Goal: Use online tool/utility: Utilize a website feature to perform a specific function

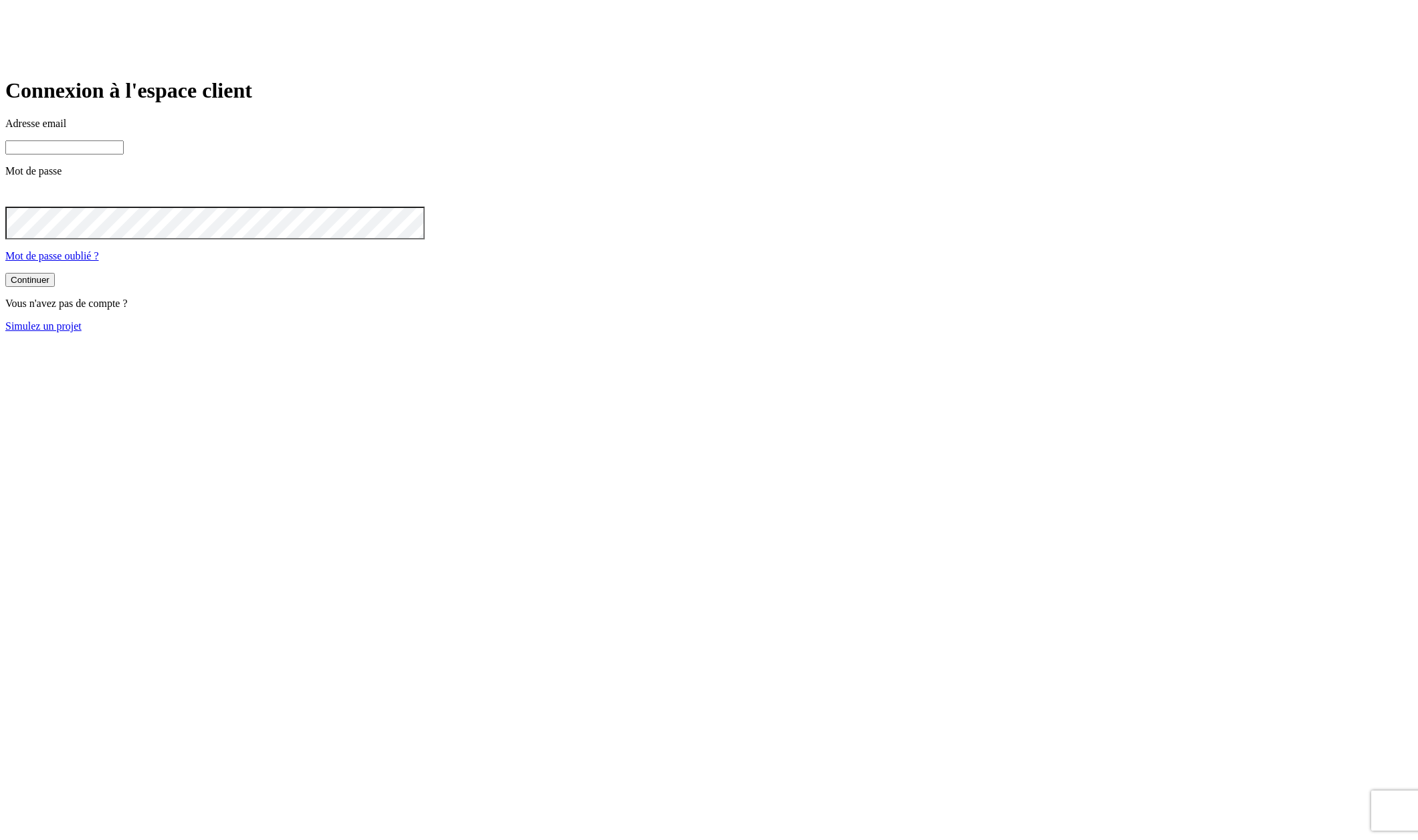
type input "[PERSON_NAME][DOMAIN_NAME][EMAIL_ADDRESS][DOMAIN_NAME]"
click at [82, 332] on link "Simulez un projet" at bounding box center [43, 326] width 76 height 12
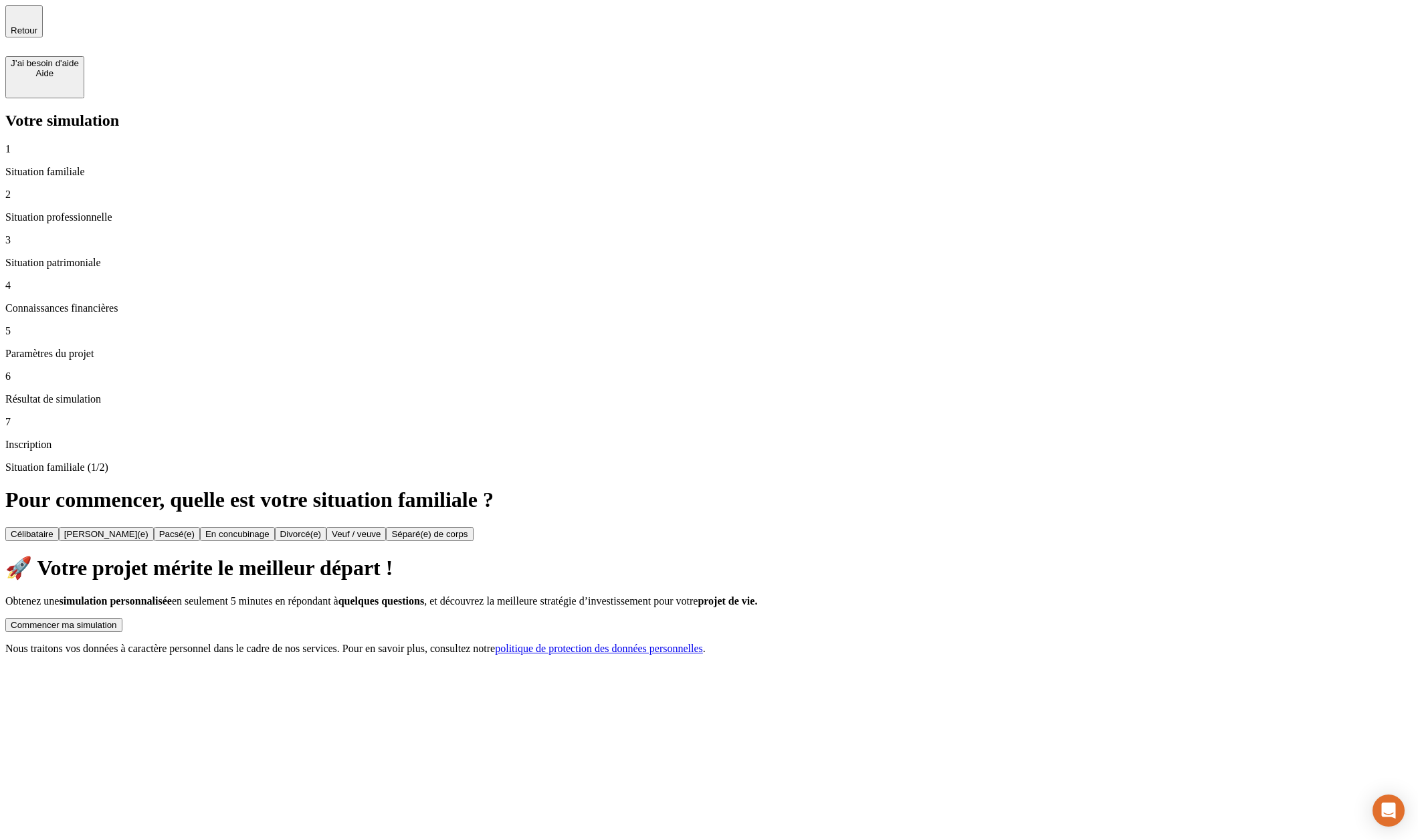
click at [117, 620] on div "Commencer ma simulation" at bounding box center [64, 625] width 106 height 10
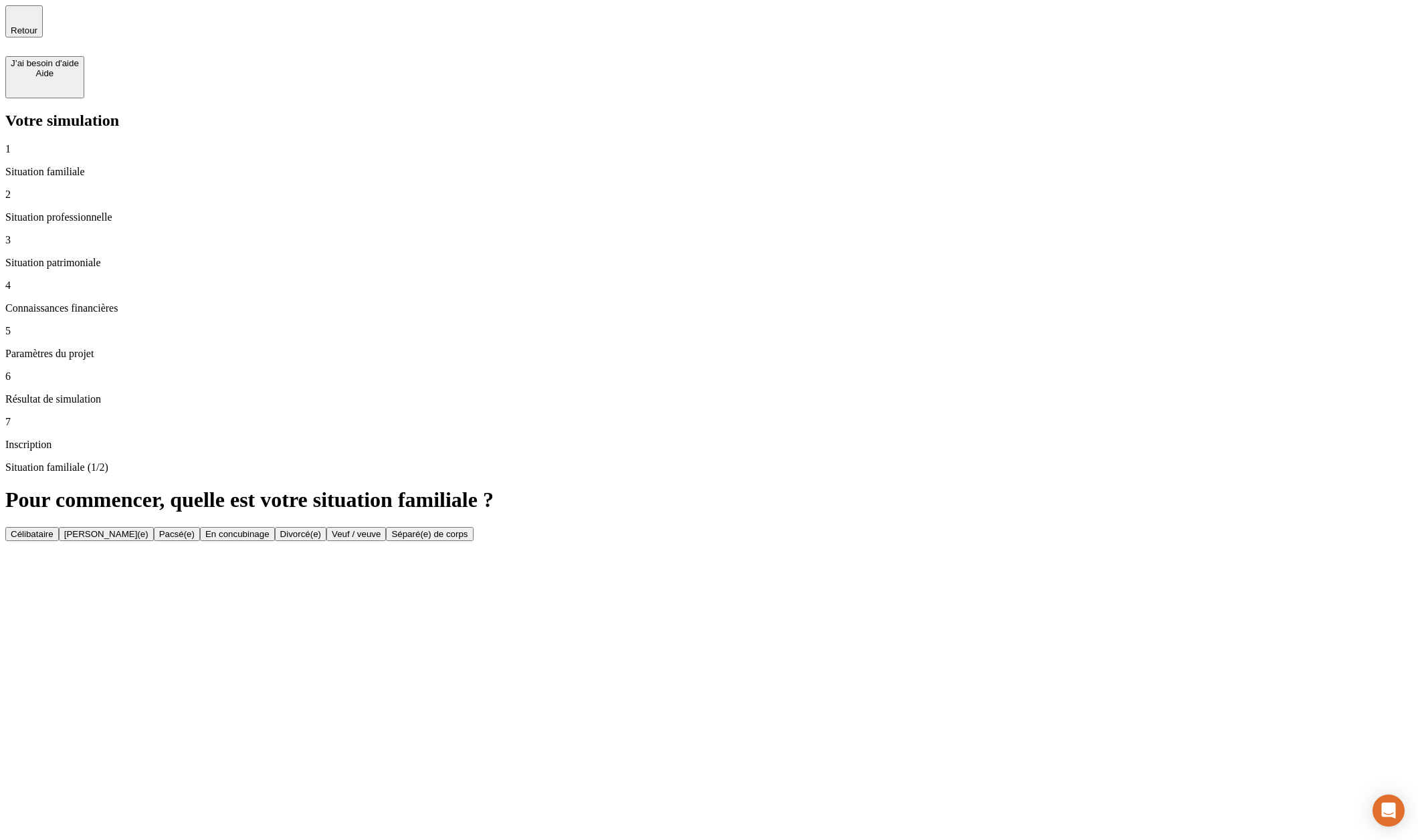
click at [59, 527] on button "Célibataire" at bounding box center [32, 533] width 53 height 14
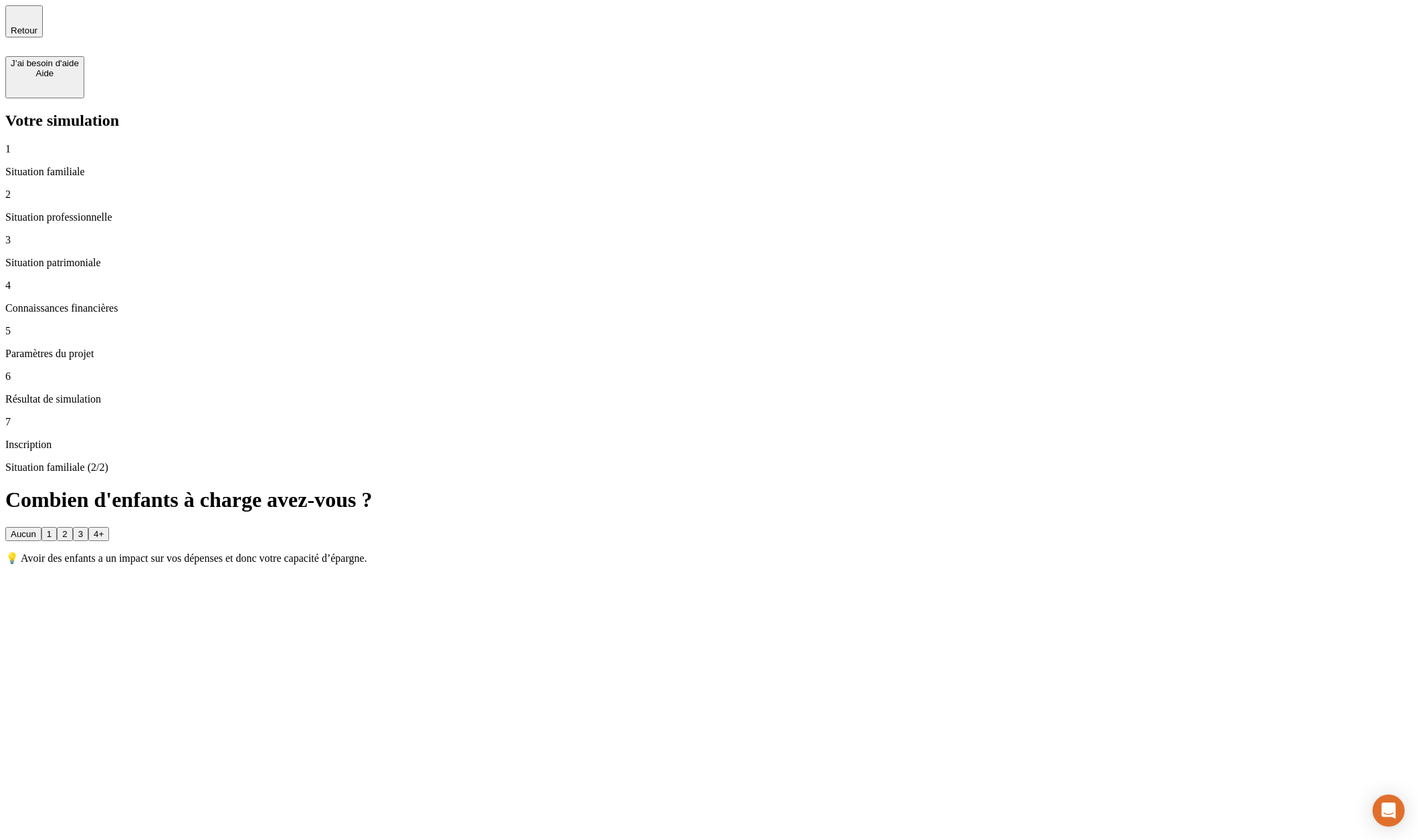
click at [88, 527] on button "3" at bounding box center [81, 533] width 15 height 14
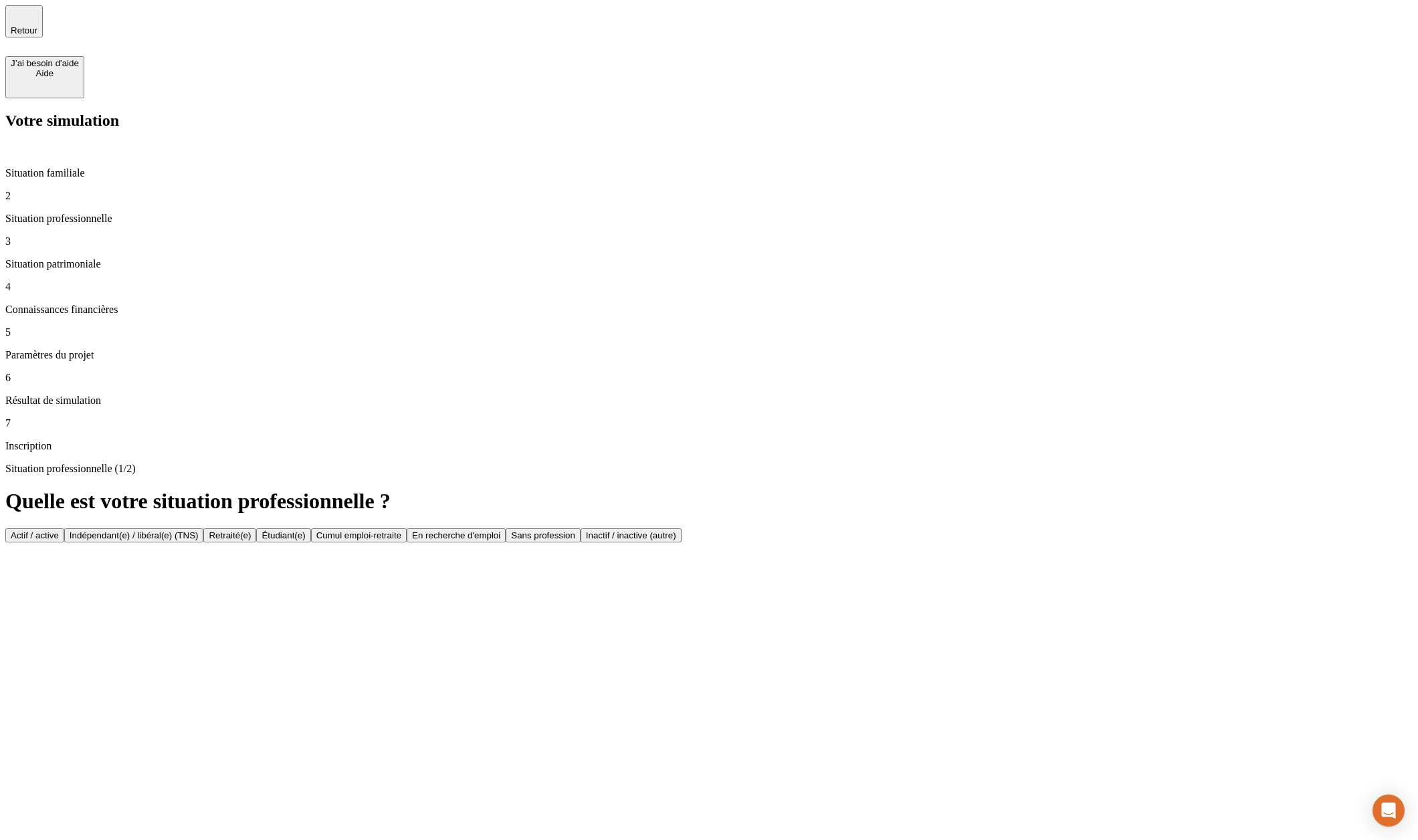
click at [65, 528] on button "Actif / active" at bounding box center [35, 535] width 59 height 14
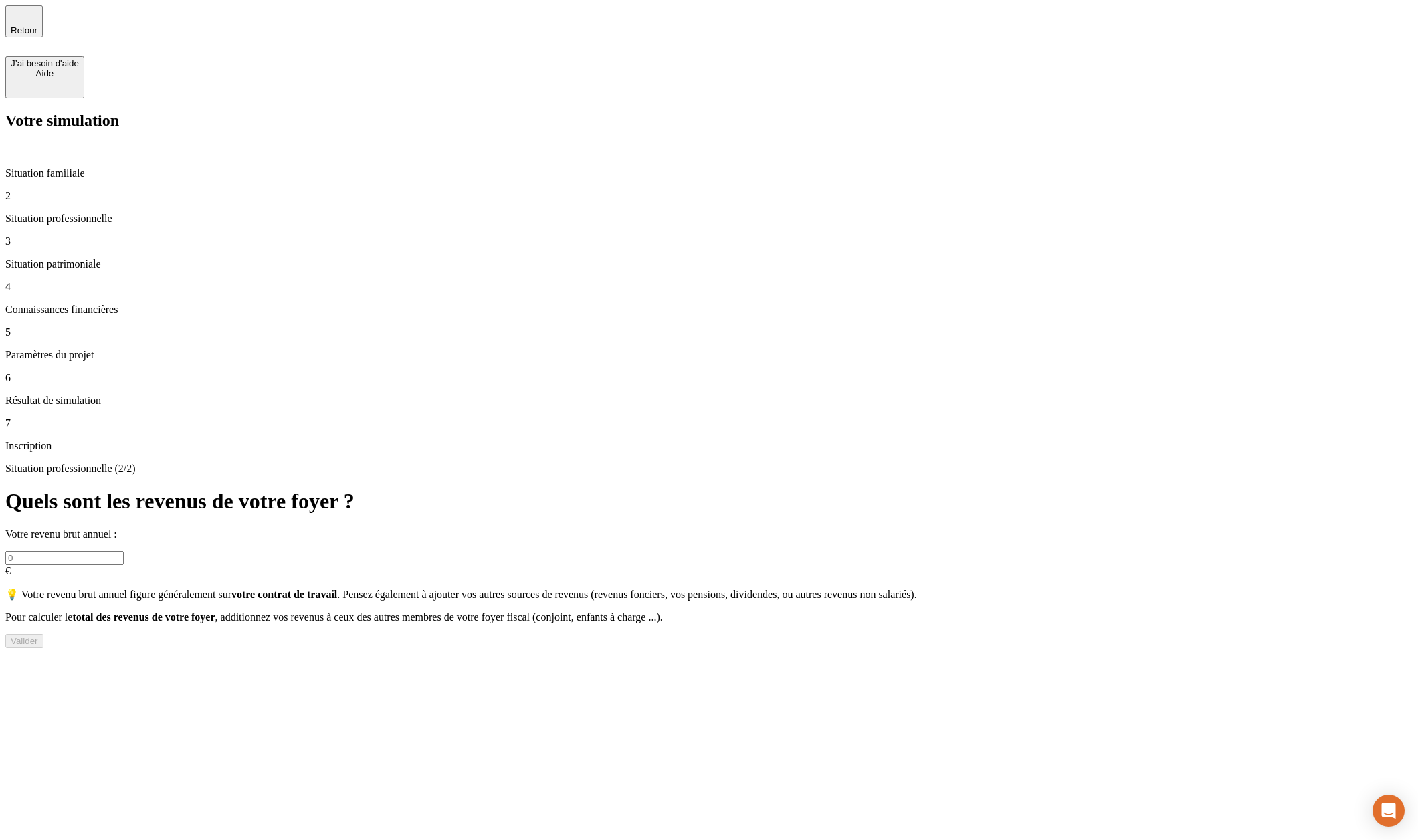
click at [123, 551] on input "text" at bounding box center [65, 557] width 119 height 14
type input "200 000"
click at [43, 634] on button "Valider" at bounding box center [25, 640] width 39 height 14
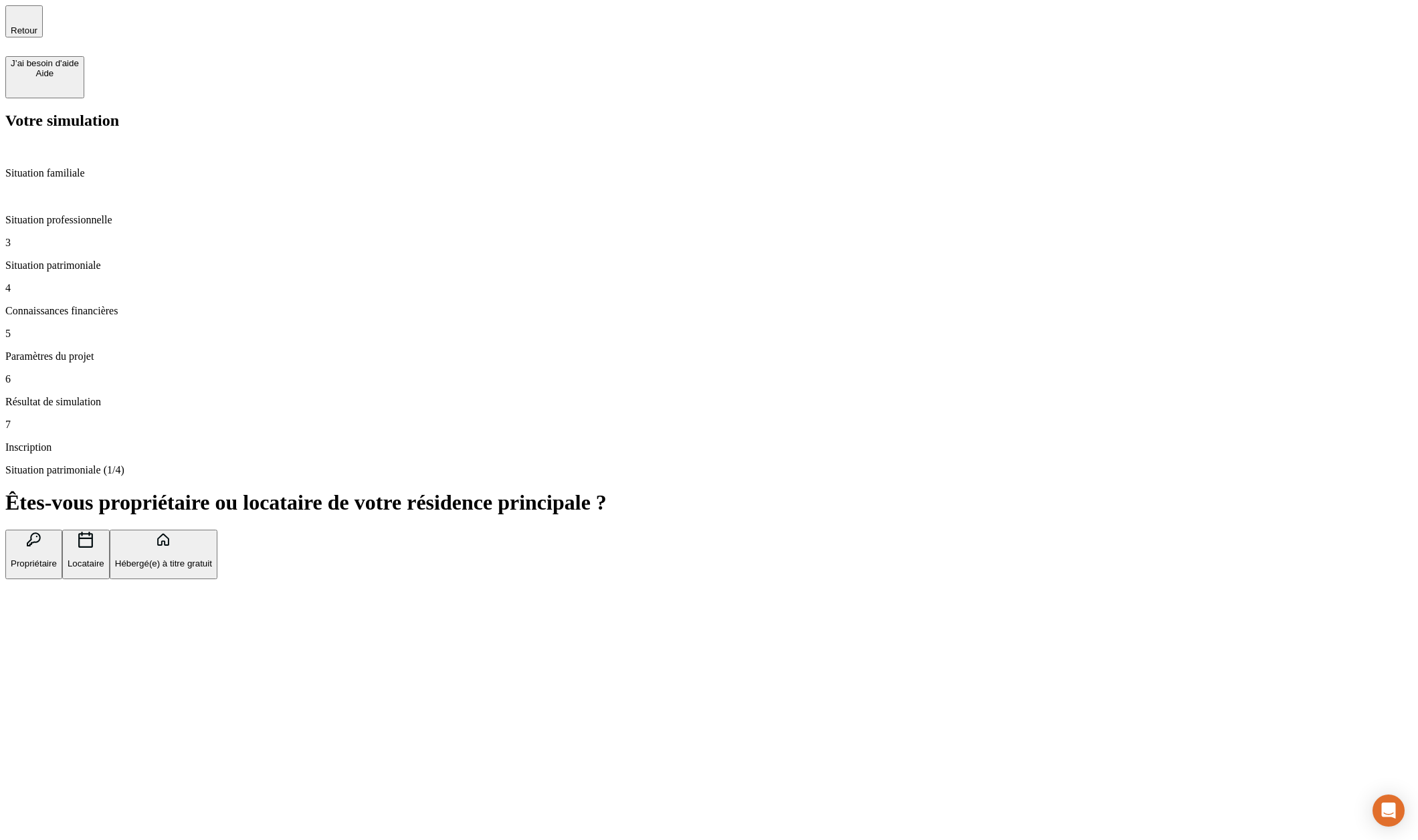
click at [62, 529] on button "Propriétaire" at bounding box center [34, 555] width 57 height 50
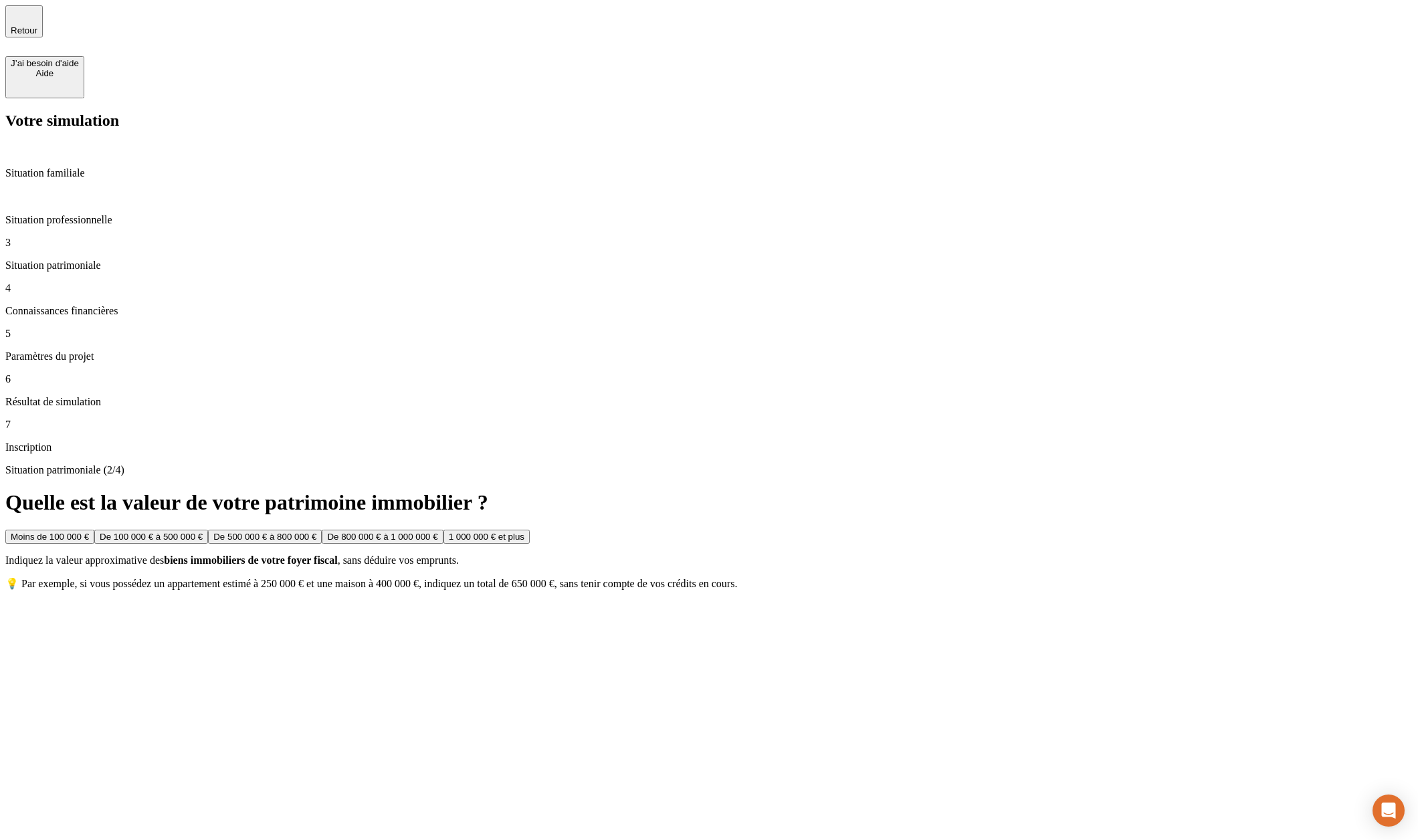
click at [530, 529] on button "1 000 000 € et plus" at bounding box center [486, 536] width 86 height 14
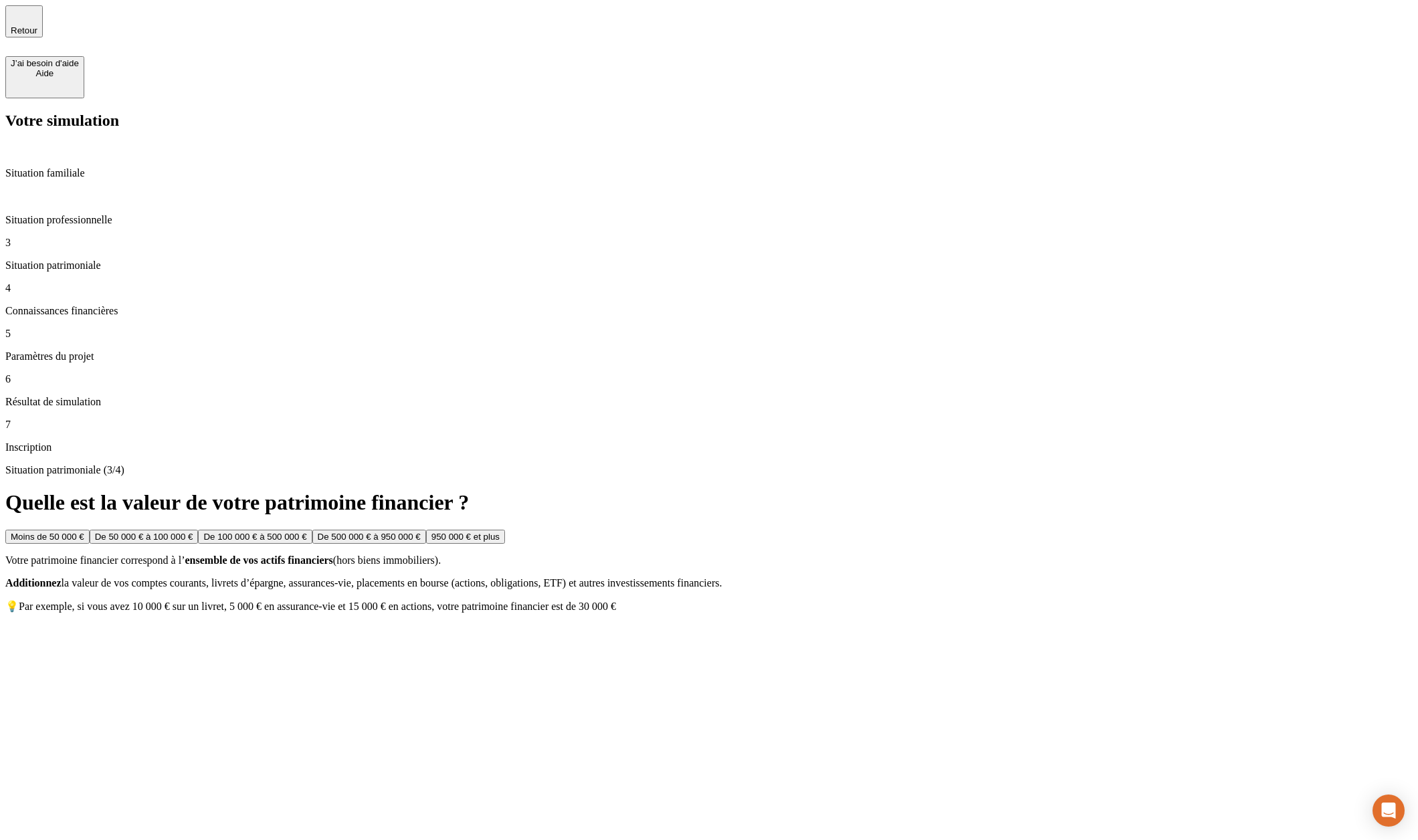
click at [586, 529] on div "Moins de 50 000 € De 50 000 € à 100 000 € De 100 000 € à 500 000 € De 500 000 €…" at bounding box center [709, 571] width 1406 height 83
click at [504, 529] on button "950 000 € et plus" at bounding box center [466, 536] width 79 height 14
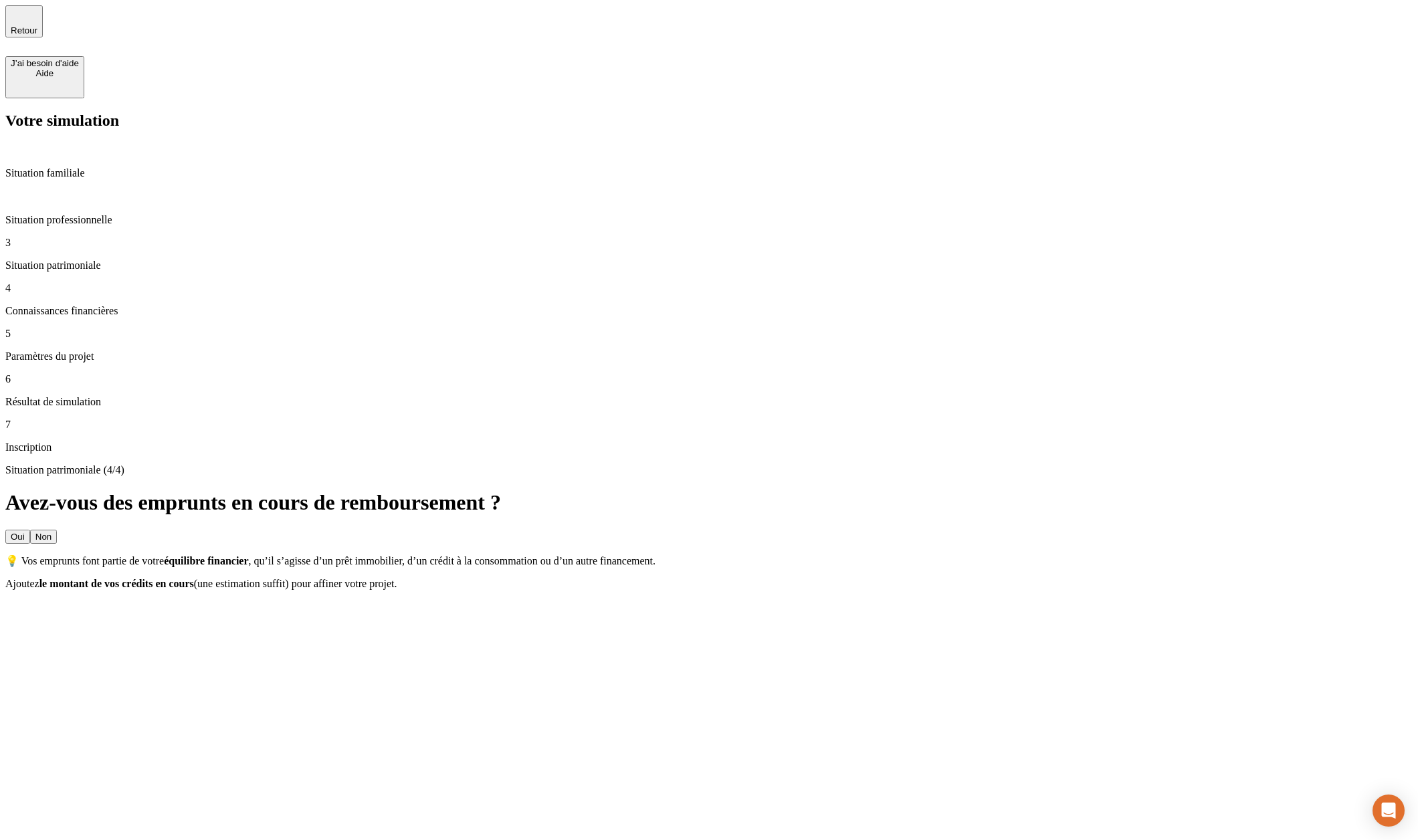
click at [57, 529] on button "Non" at bounding box center [43, 536] width 27 height 14
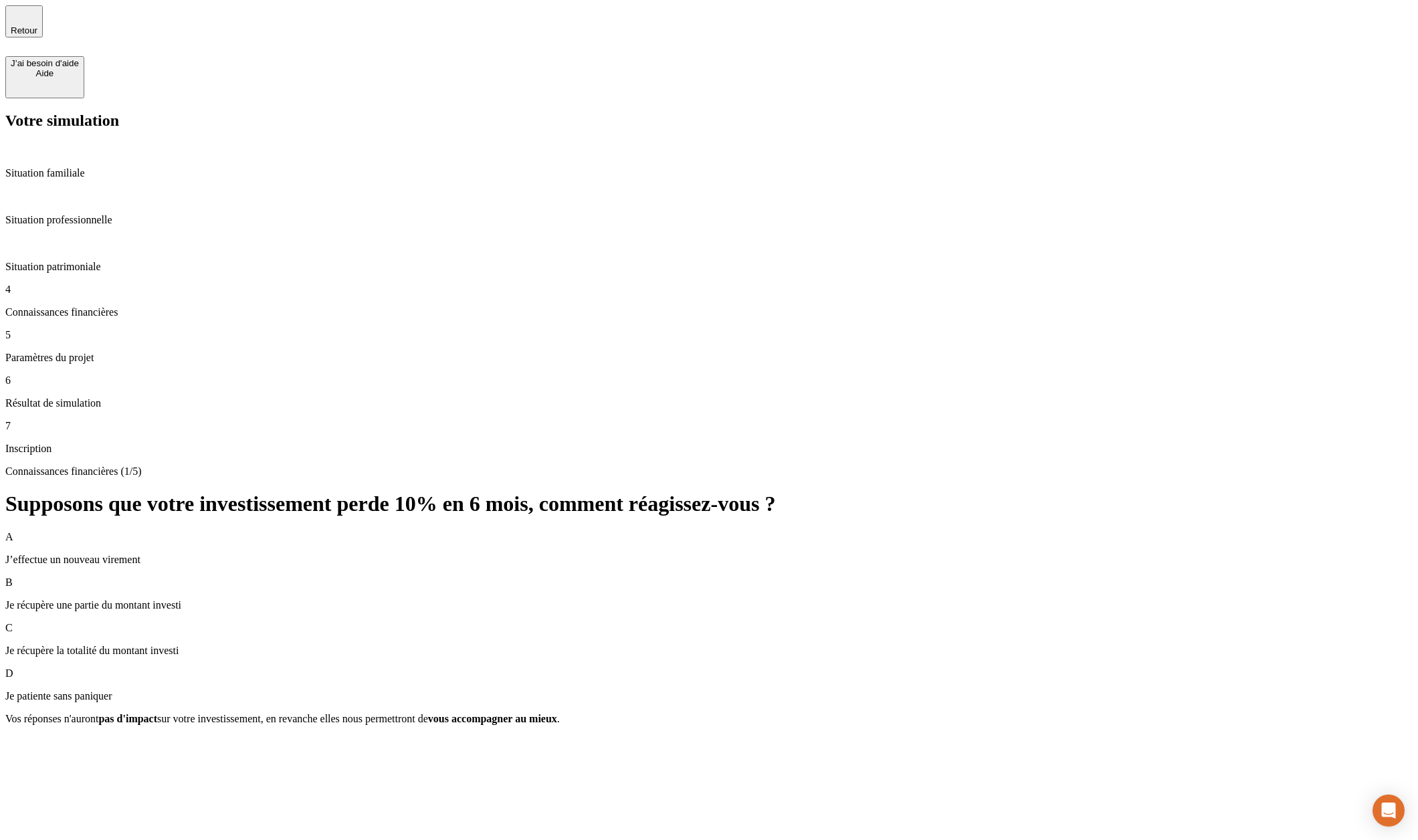
click at [705, 667] on div "D Je patiente sans paniquer" at bounding box center [709, 685] width 1406 height 35
click at [39, 738] on div "Valider" at bounding box center [24, 743] width 27 height 10
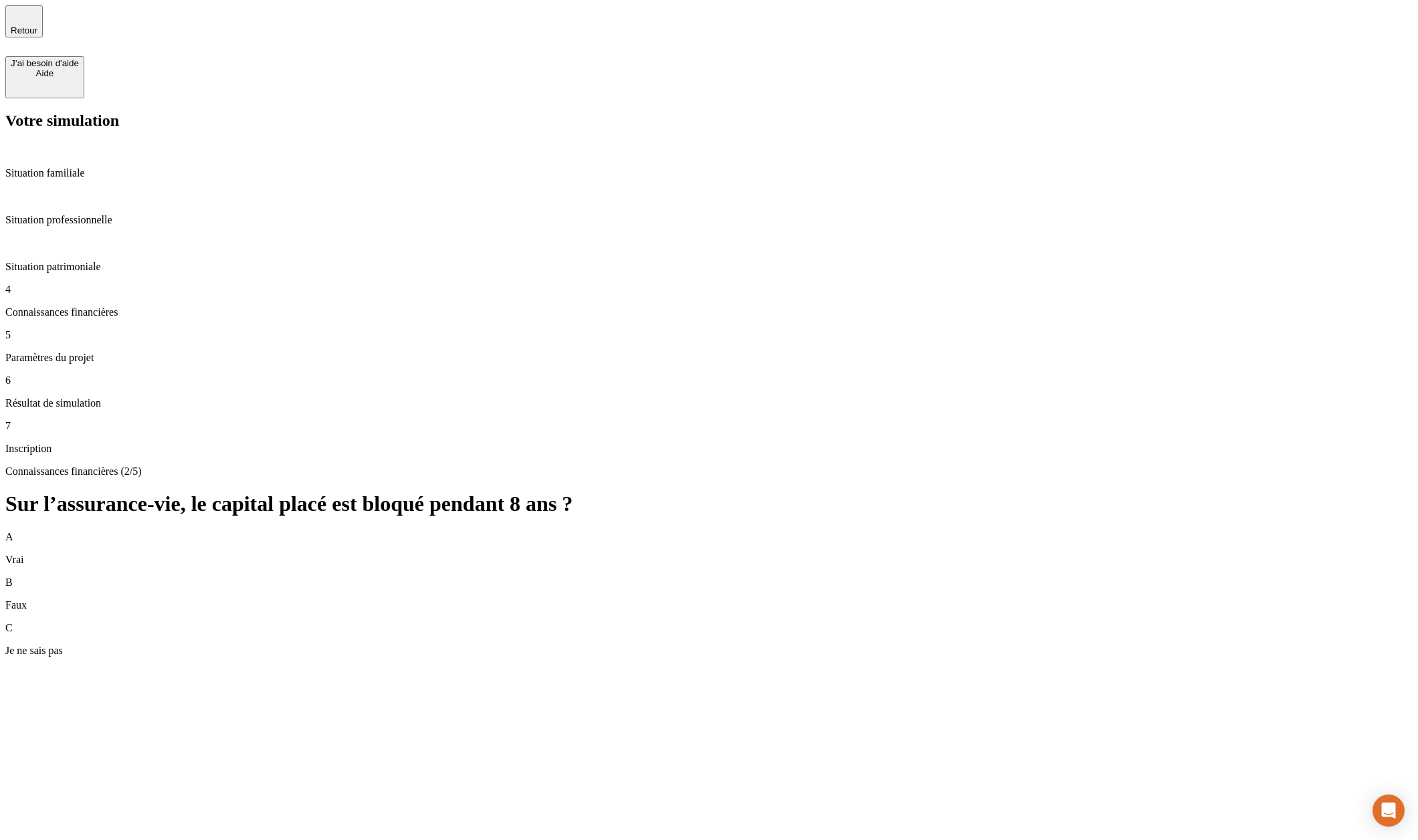
click at [684, 622] on div "C Je ne sais pas" at bounding box center [709, 639] width 1406 height 35
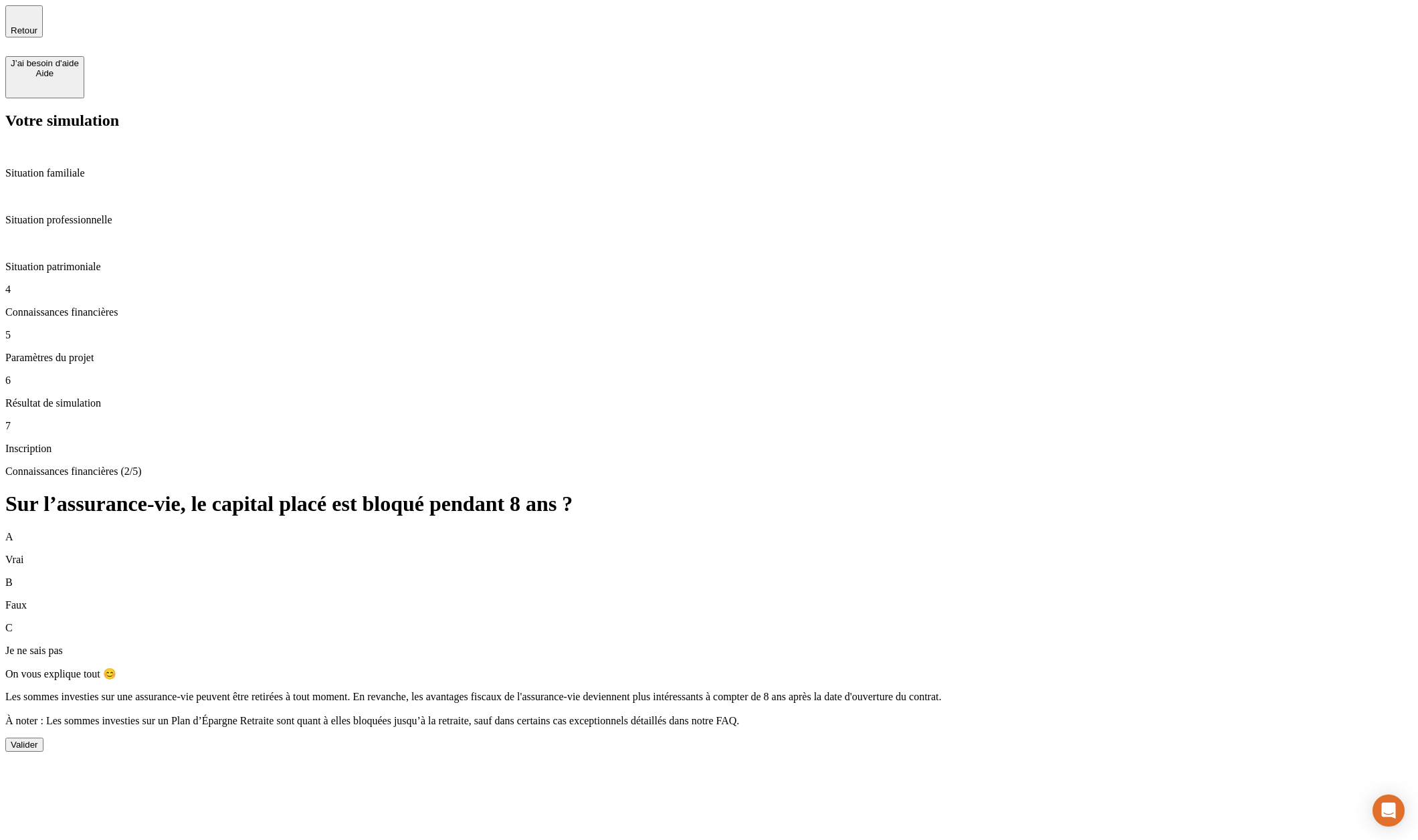
click at [43, 738] on button "Valider" at bounding box center [25, 745] width 39 height 14
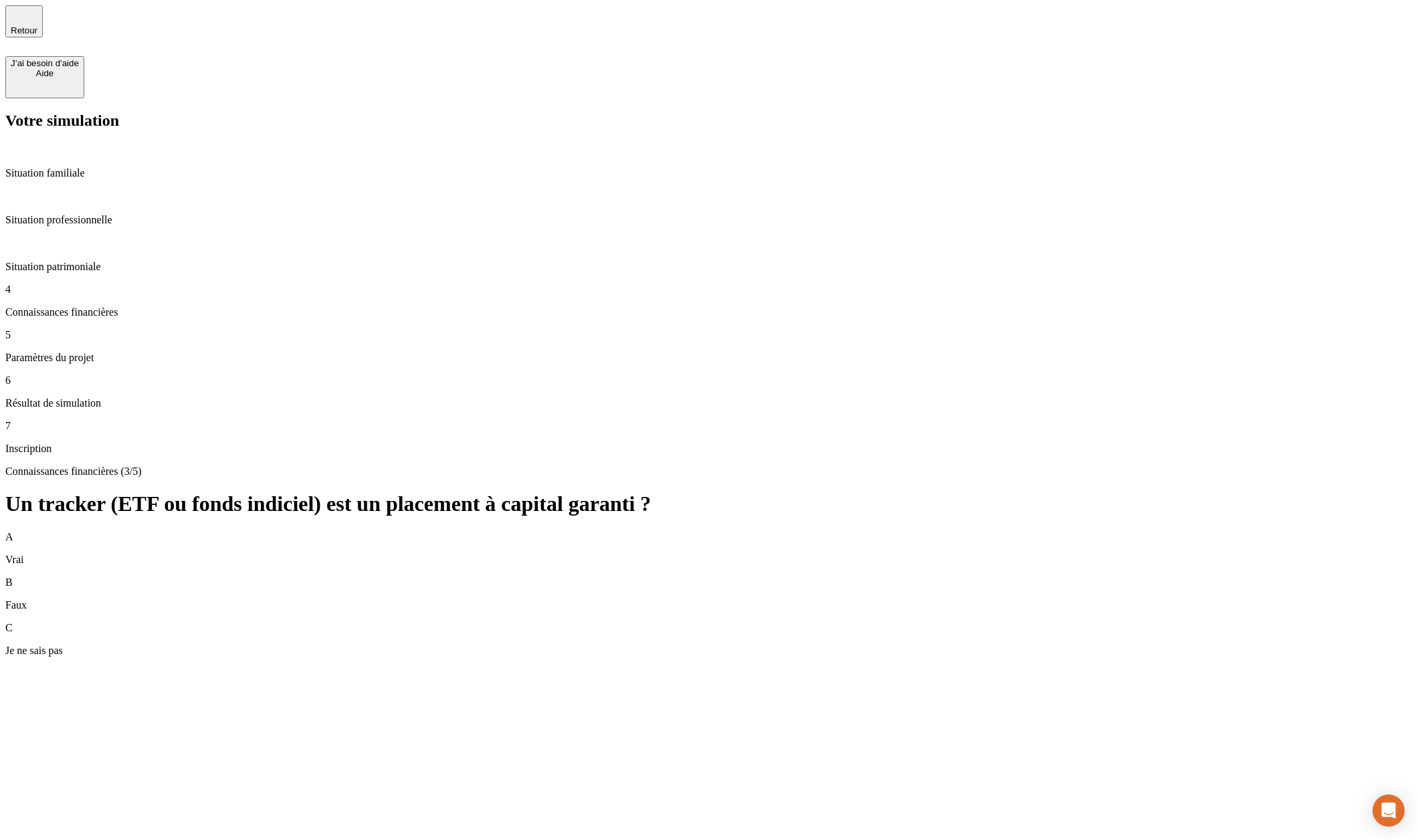
click at [671, 577] on div "B Faux" at bounding box center [709, 594] width 1406 height 35
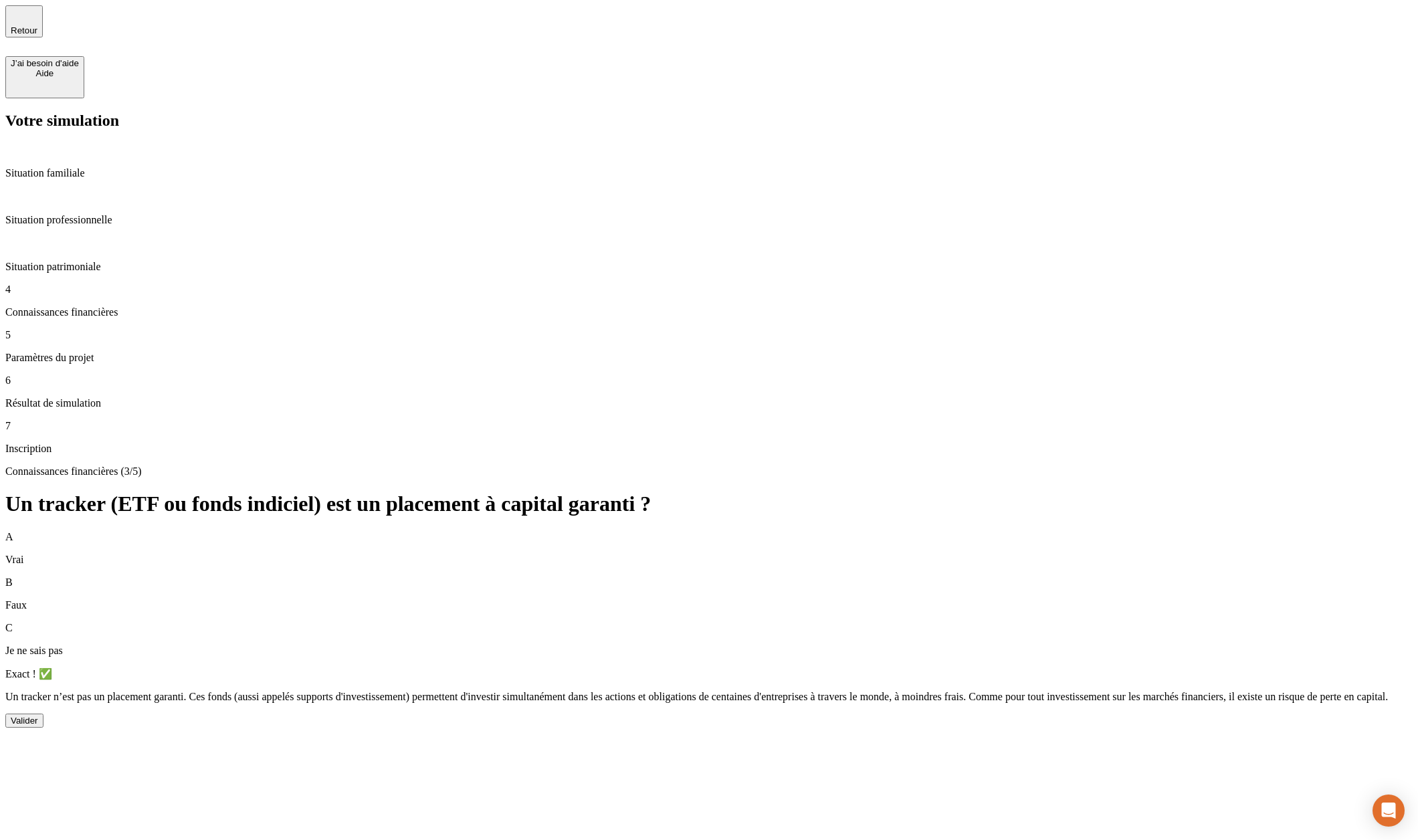
click at [39, 716] on div "Valider" at bounding box center [24, 720] width 27 height 10
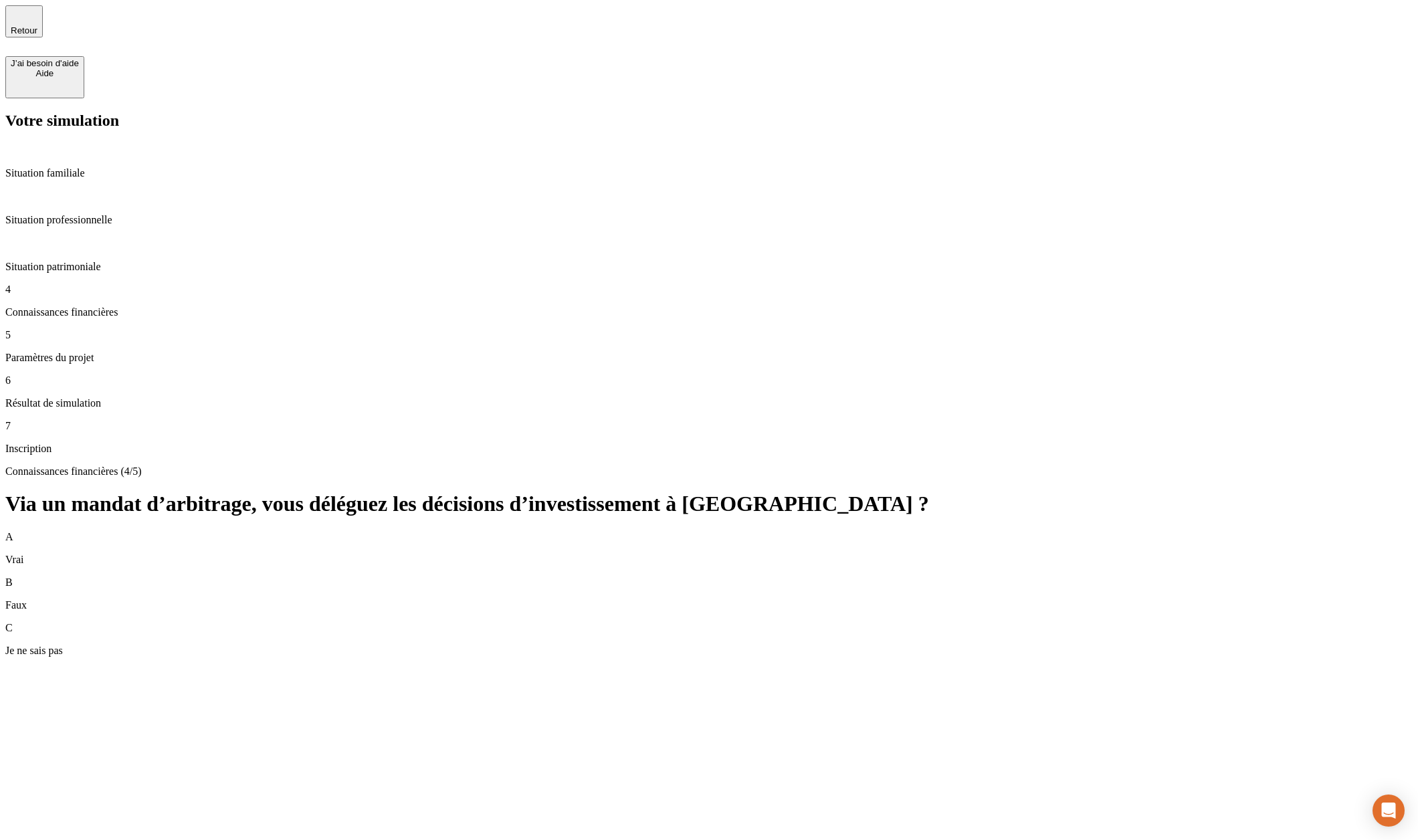
click at [750, 622] on div "C Je ne sais pas" at bounding box center [709, 639] width 1406 height 35
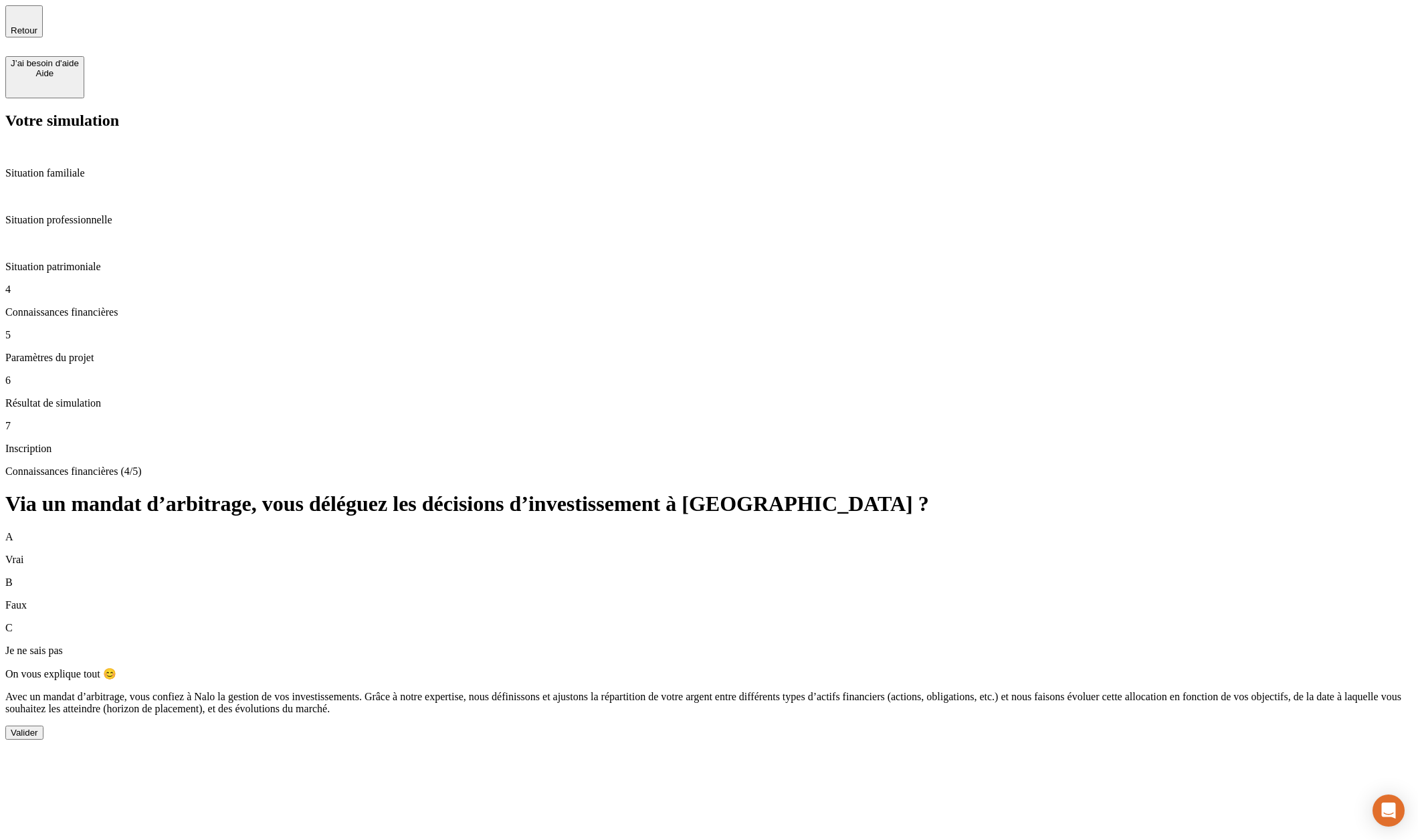
click at [43, 725] on button "Valider" at bounding box center [25, 732] width 39 height 14
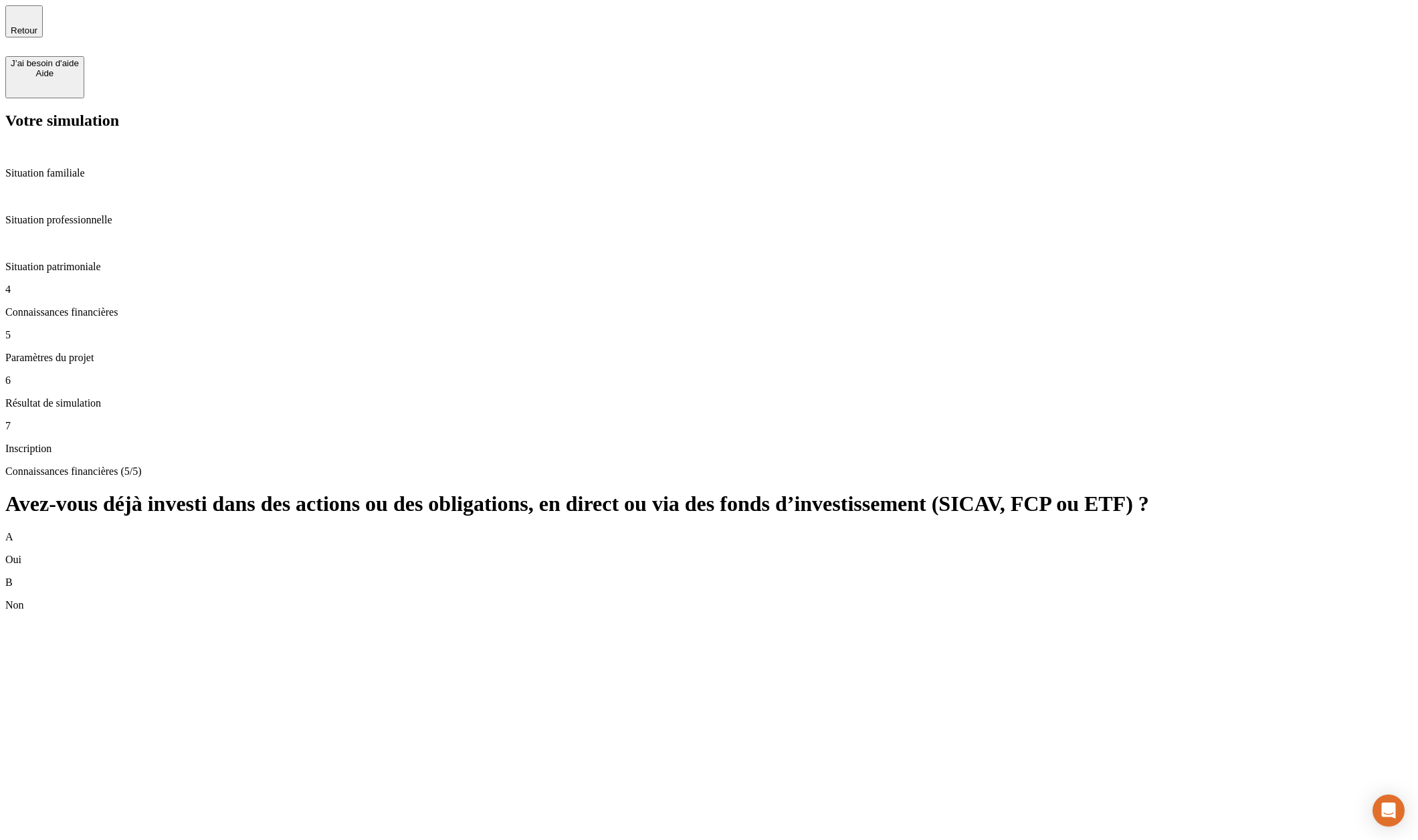
click at [781, 577] on div "B Non" at bounding box center [709, 594] width 1406 height 35
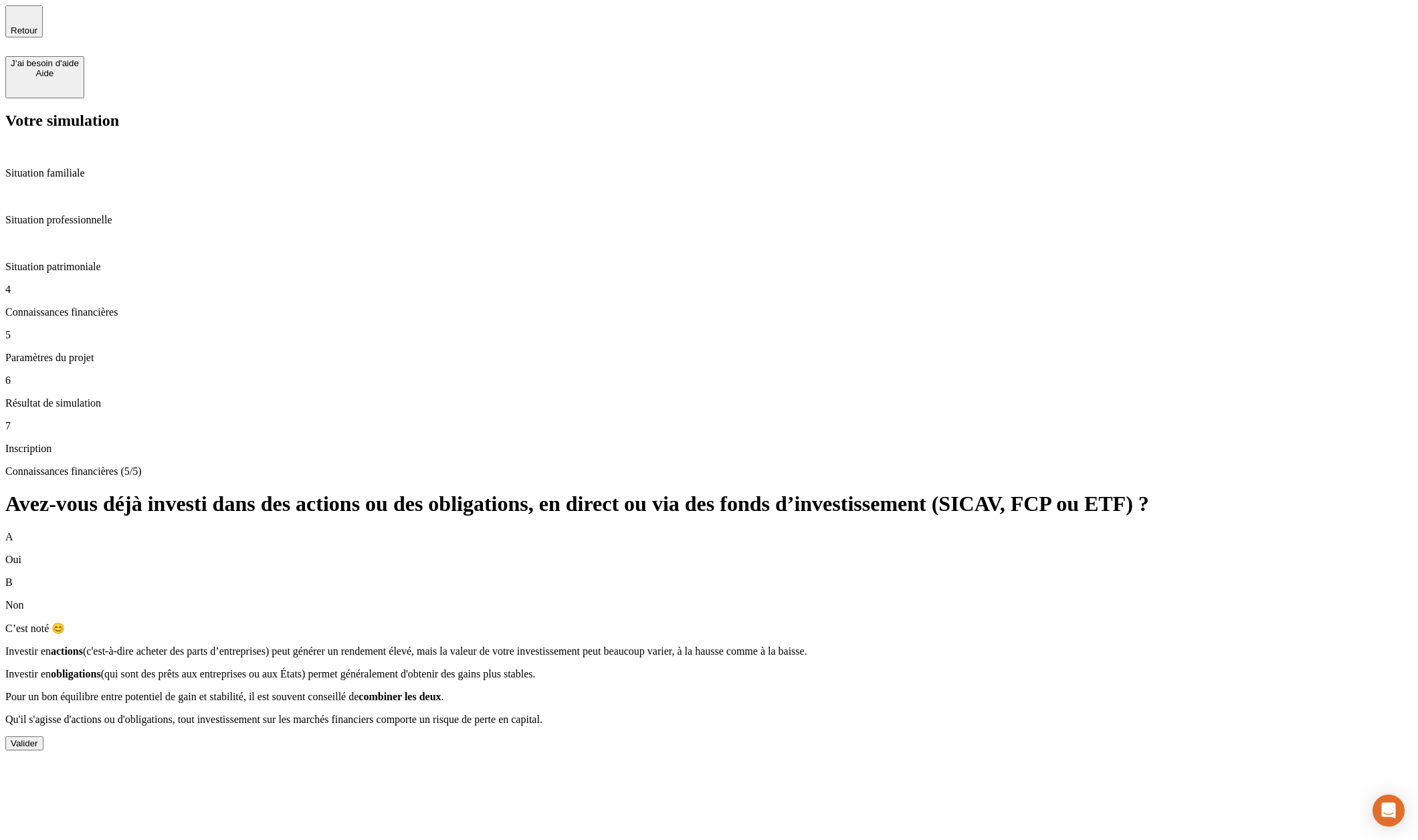
click at [39, 738] on div "Valider" at bounding box center [24, 743] width 27 height 10
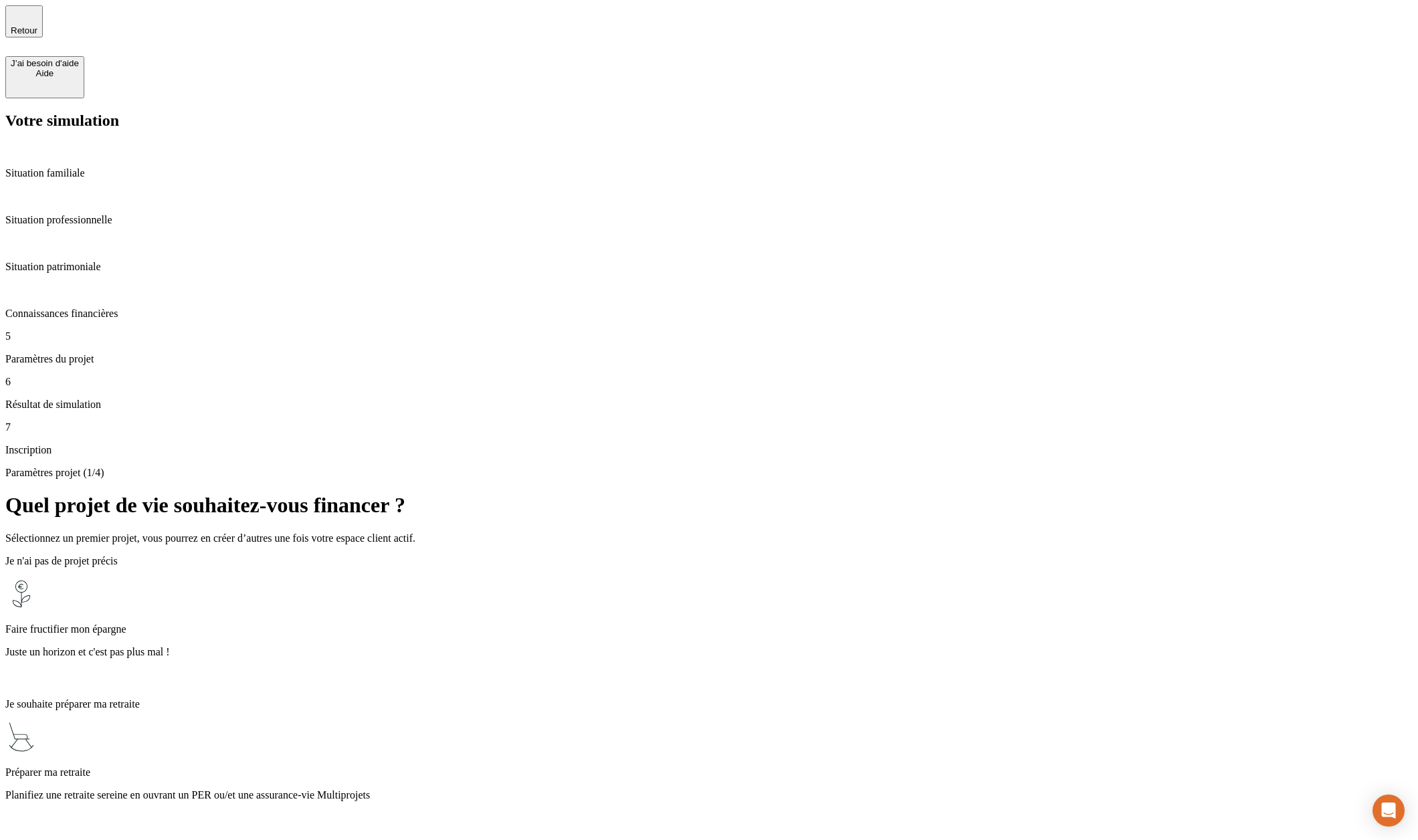
click at [723, 789] on p "Planifiez une retraite sereine en ouvrant un PER ou/et une assurance-vie Multip…" at bounding box center [709, 795] width 1406 height 12
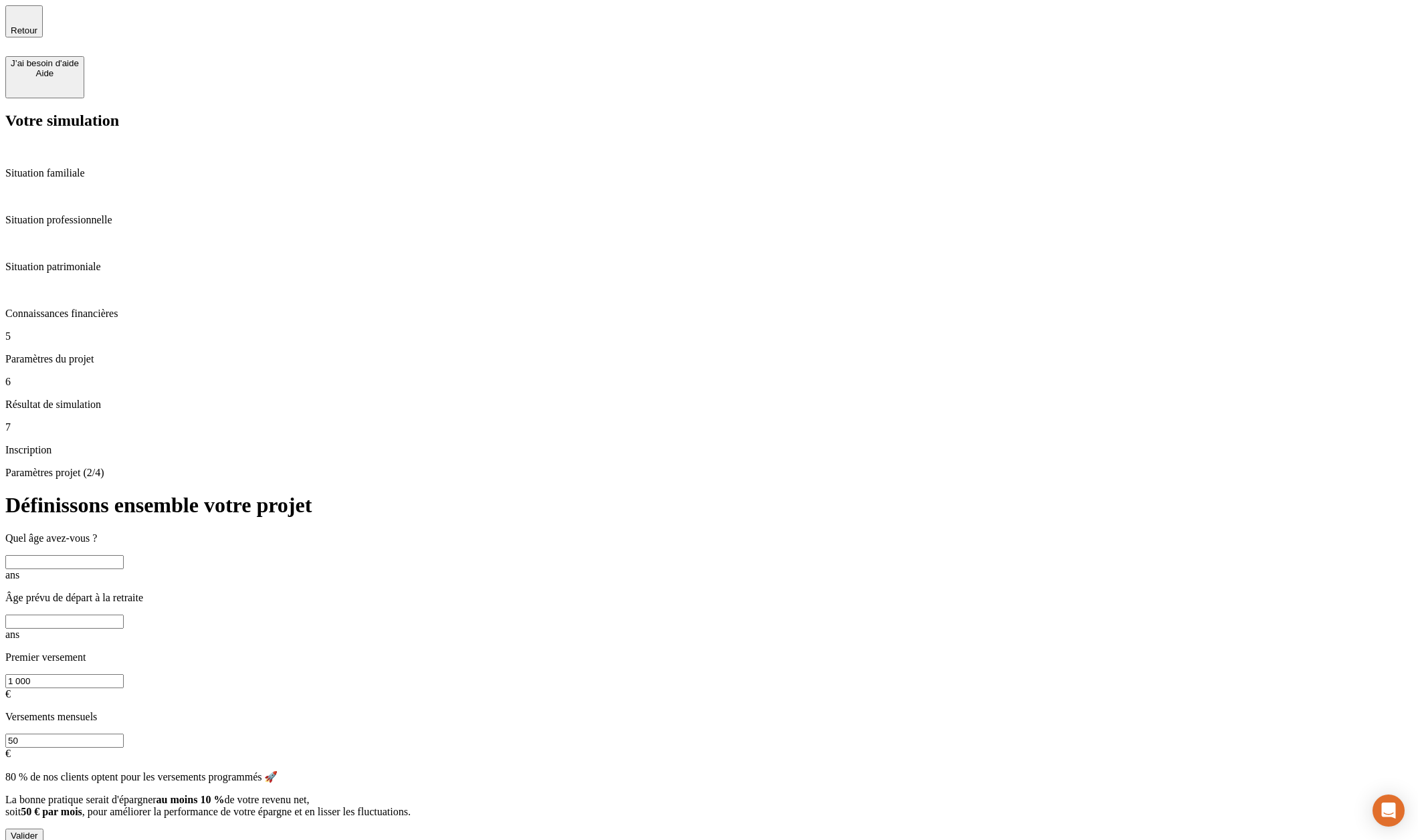
click at [123, 555] on input "text" at bounding box center [65, 561] width 119 height 14
type input "31"
click at [123, 614] on input "text" at bounding box center [65, 621] width 119 height 14
type input "70"
click at [39, 830] on div "Valider" at bounding box center [24, 835] width 27 height 10
